Goal: Feedback & Contribution: Leave review/rating

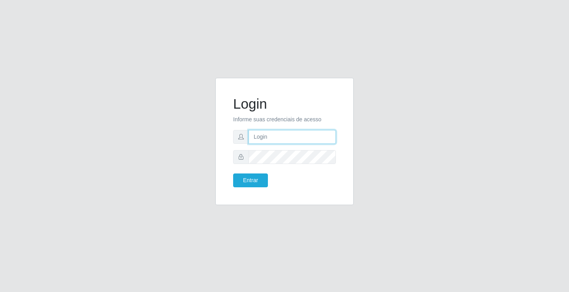
click at [262, 139] on input "text" at bounding box center [292, 137] width 87 height 14
type input "ediane@ideal"
click at [233, 173] on button "Entrar" at bounding box center [250, 180] width 35 height 14
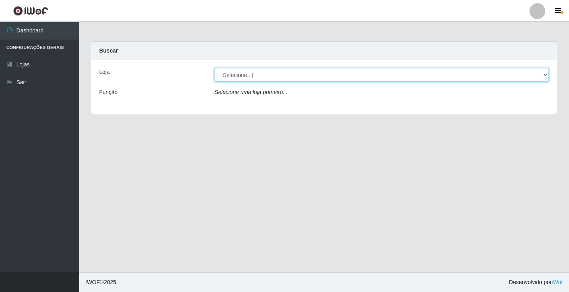
click at [288, 78] on select "[Selecione...] Ideal - Conceição" at bounding box center [382, 75] width 334 height 14
select select "231"
click at [215, 68] on select "[Selecione...] Ideal - Conceição" at bounding box center [382, 75] width 334 height 14
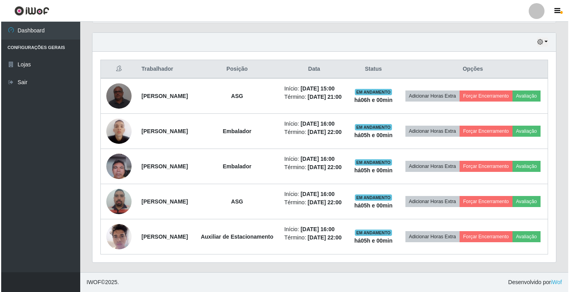
scroll to position [277, 0]
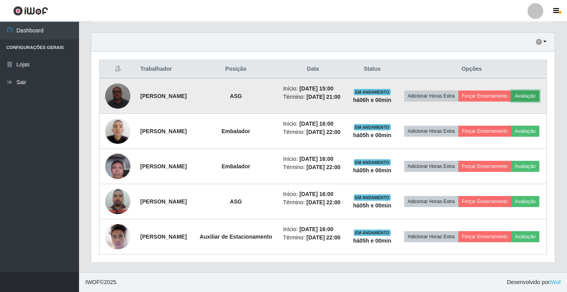
click at [511, 100] on button "Avaliação" at bounding box center [525, 95] width 28 height 11
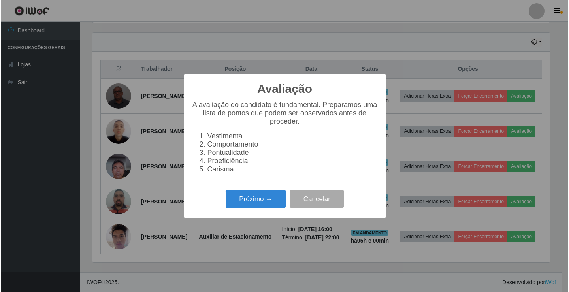
scroll to position [164, 460]
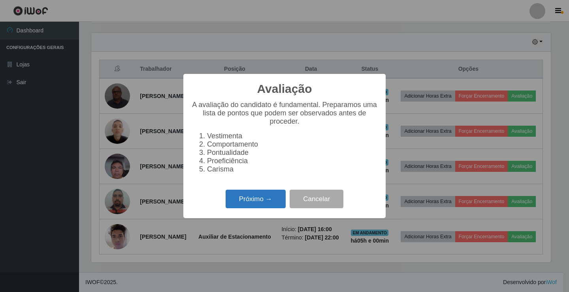
click at [254, 199] on button "Próximo →" at bounding box center [256, 199] width 60 height 19
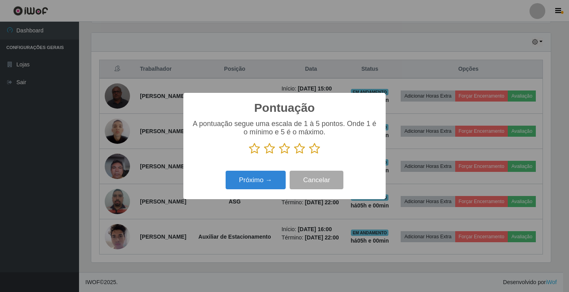
click at [312, 151] on icon at bounding box center [314, 149] width 11 height 12
click at [309, 155] on input "radio" at bounding box center [309, 155] width 0 height 0
click at [264, 184] on button "Próximo →" at bounding box center [256, 180] width 60 height 19
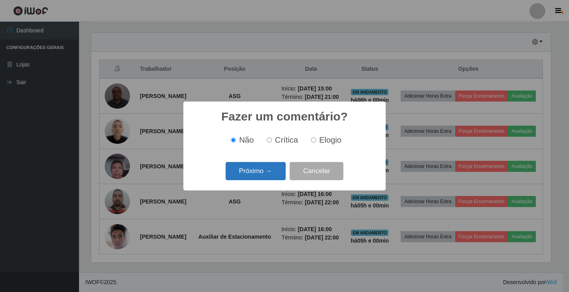
click at [264, 181] on button "Próximo →" at bounding box center [256, 171] width 60 height 19
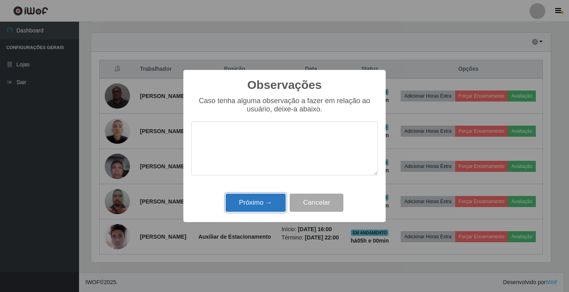
click at [259, 204] on button "Próximo →" at bounding box center [256, 203] width 60 height 19
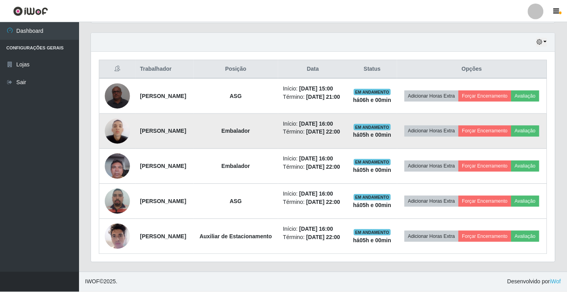
scroll to position [164, 464]
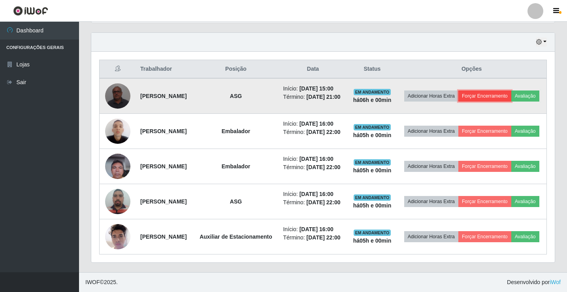
click at [506, 90] on button "Forçar Encerramento" at bounding box center [484, 95] width 53 height 11
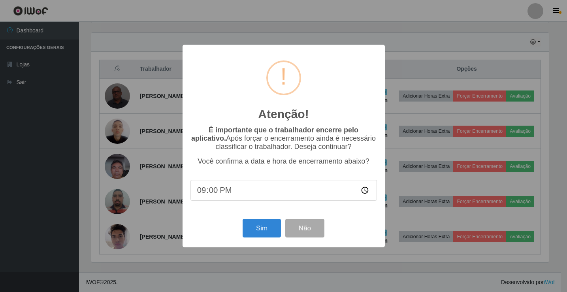
scroll to position [164, 460]
click at [251, 228] on button "Sim" at bounding box center [262, 228] width 38 height 19
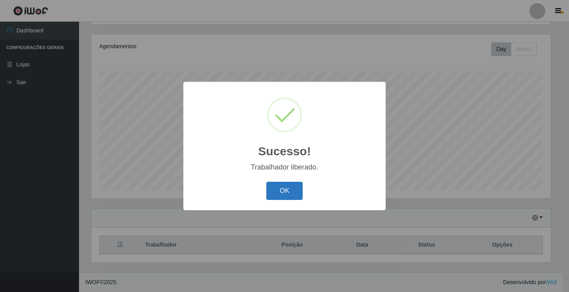
click at [267, 193] on button "OK" at bounding box center [284, 191] width 37 height 19
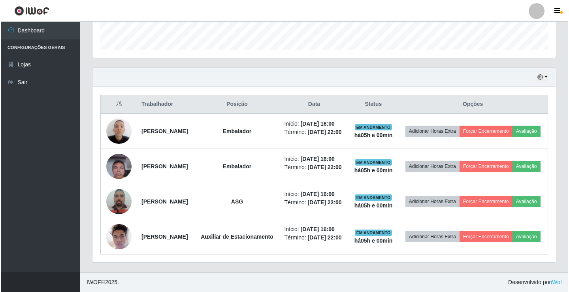
scroll to position [290, 0]
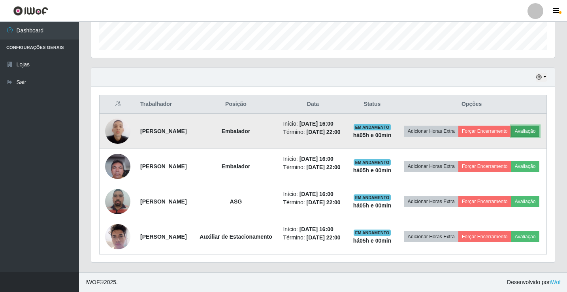
click at [511, 126] on button "Avaliação" at bounding box center [525, 131] width 28 height 11
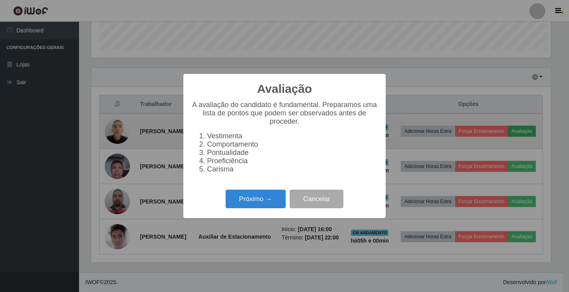
scroll to position [164, 460]
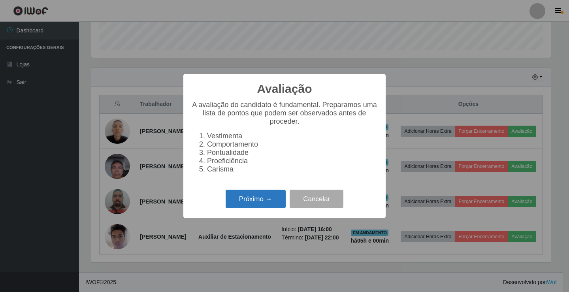
click at [270, 207] on button "Próximo →" at bounding box center [256, 199] width 60 height 19
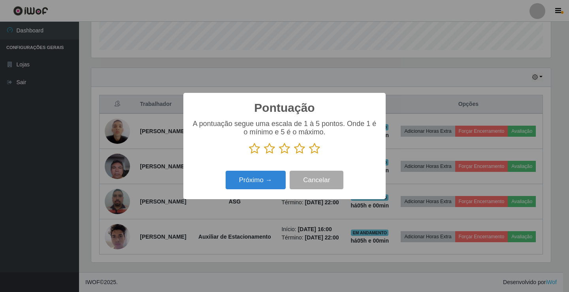
click at [313, 150] on icon at bounding box center [314, 149] width 11 height 12
click at [309, 155] on input "radio" at bounding box center [309, 155] width 0 height 0
click at [252, 180] on button "Próximo →" at bounding box center [256, 180] width 60 height 19
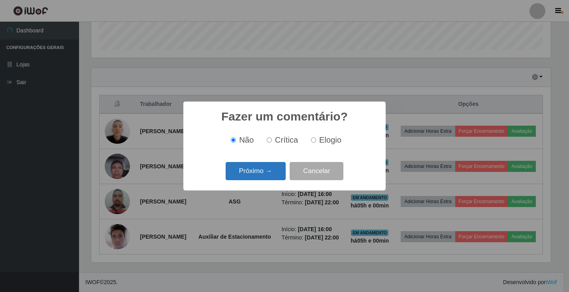
click at [262, 169] on button "Próximo →" at bounding box center [256, 171] width 60 height 19
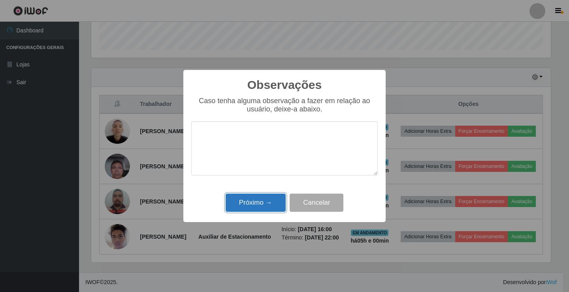
click at [259, 202] on button "Próximo →" at bounding box center [256, 203] width 60 height 19
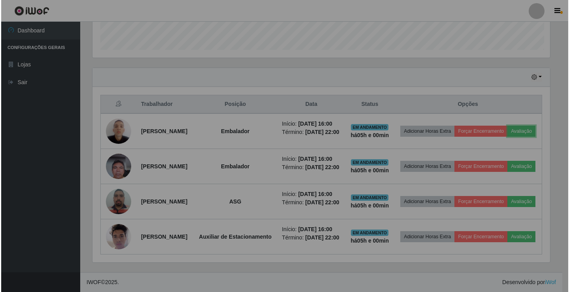
scroll to position [164, 464]
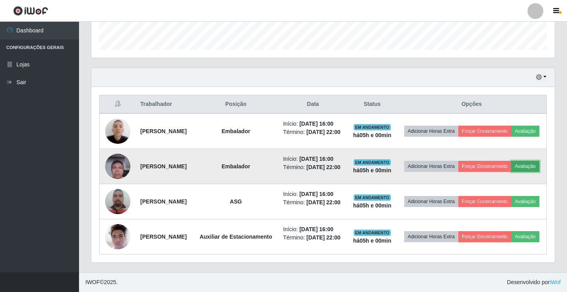
click at [511, 161] on button "Avaliação" at bounding box center [525, 166] width 28 height 11
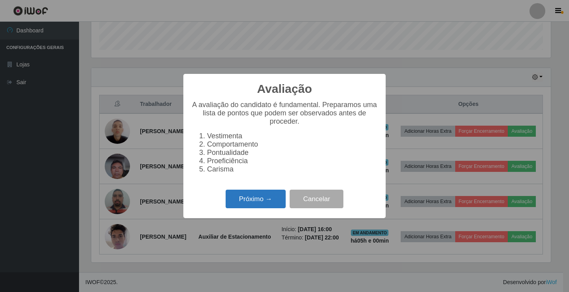
click at [269, 201] on button "Próximo →" at bounding box center [256, 199] width 60 height 19
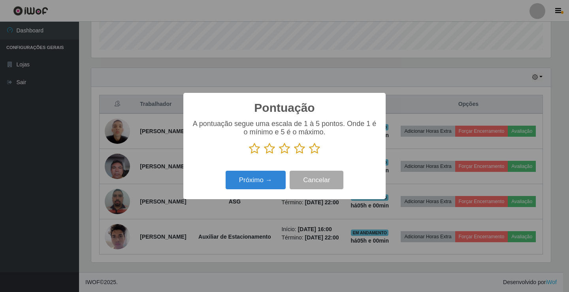
click at [315, 152] on icon at bounding box center [314, 149] width 11 height 12
click at [309, 155] on input "radio" at bounding box center [309, 155] width 0 height 0
click at [261, 184] on button "Próximo →" at bounding box center [256, 180] width 60 height 19
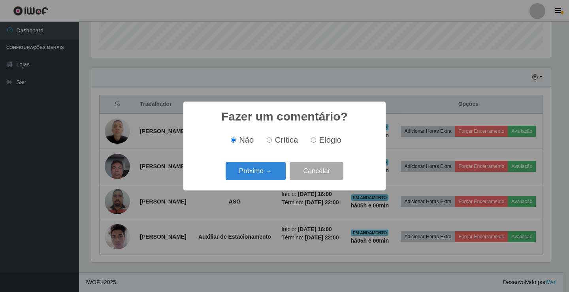
click at [277, 182] on div "Próximo → Cancelar" at bounding box center [284, 171] width 187 height 23
click at [278, 177] on button "Próximo →" at bounding box center [256, 171] width 60 height 19
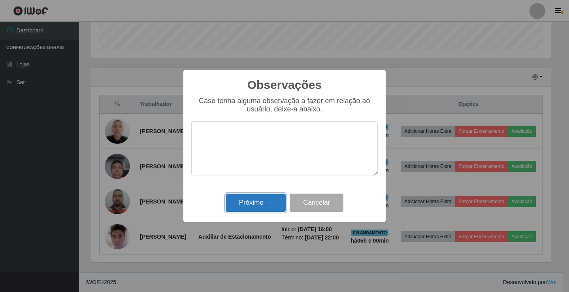
click at [275, 204] on button "Próximo →" at bounding box center [256, 203] width 60 height 19
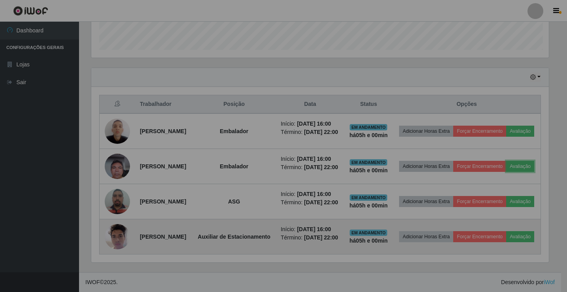
scroll to position [0, 0]
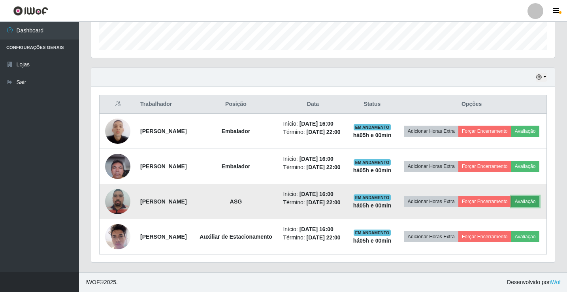
click at [511, 196] on button "Avaliação" at bounding box center [525, 201] width 28 height 11
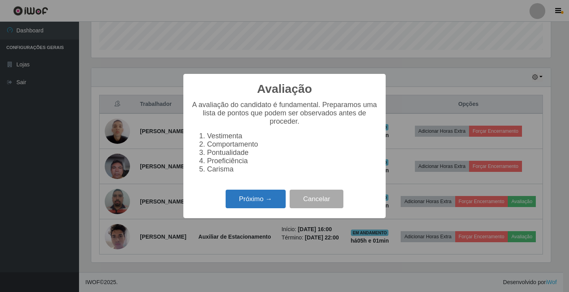
click at [261, 204] on button "Próximo →" at bounding box center [256, 199] width 60 height 19
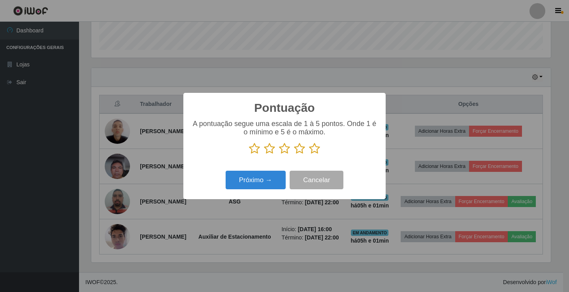
click at [315, 149] on icon at bounding box center [314, 149] width 11 height 12
click at [309, 155] on input "radio" at bounding box center [309, 155] width 0 height 0
click at [254, 182] on button "Próximo →" at bounding box center [256, 180] width 60 height 19
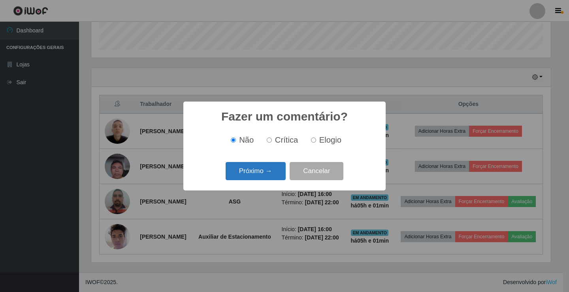
click at [261, 175] on button "Próximo →" at bounding box center [256, 171] width 60 height 19
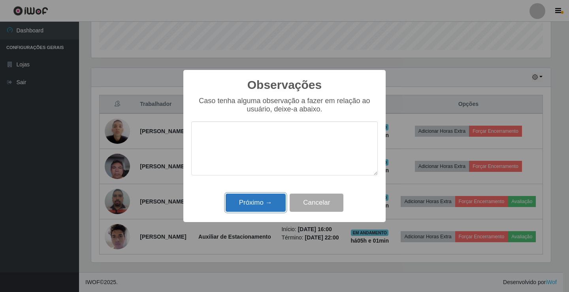
click at [266, 201] on button "Próximo →" at bounding box center [256, 203] width 60 height 19
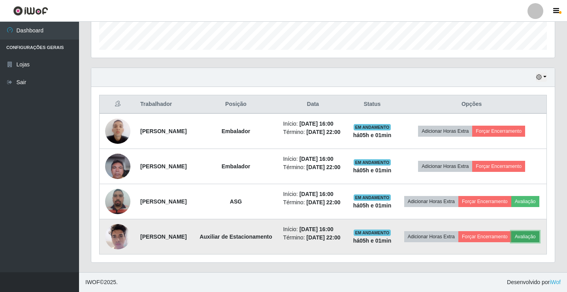
click at [511, 234] on button "Avaliação" at bounding box center [525, 236] width 28 height 11
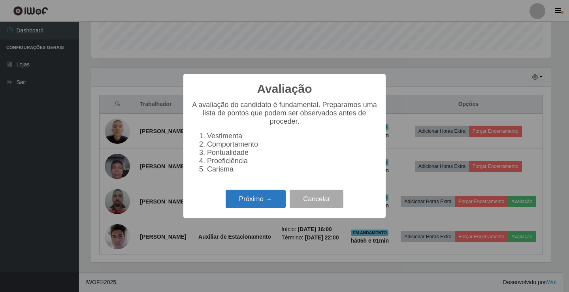
click at [255, 198] on button "Próximo →" at bounding box center [256, 199] width 60 height 19
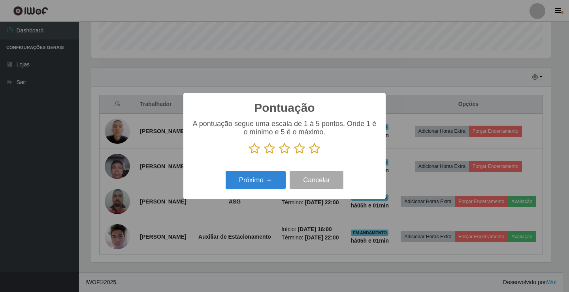
click at [316, 151] on icon at bounding box center [314, 149] width 11 height 12
click at [309, 155] on input "radio" at bounding box center [309, 155] width 0 height 0
click at [253, 175] on button "Próximo →" at bounding box center [256, 180] width 60 height 19
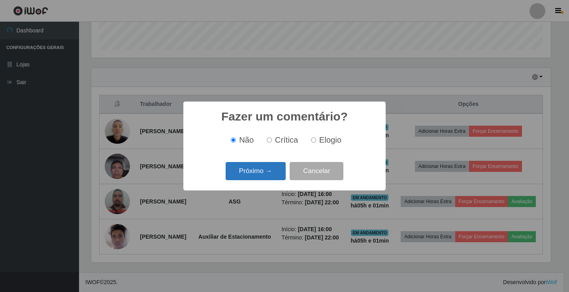
click at [248, 177] on button "Próximo →" at bounding box center [256, 171] width 60 height 19
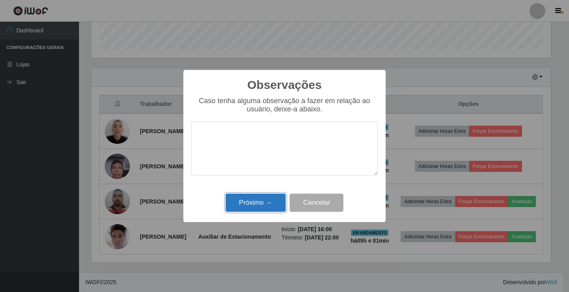
click at [260, 196] on button "Próximo →" at bounding box center [256, 203] width 60 height 19
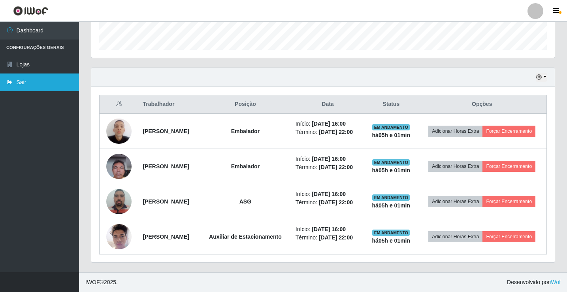
click at [61, 78] on link "Sair" at bounding box center [39, 83] width 79 height 18
